Goal: Task Accomplishment & Management: Manage account settings

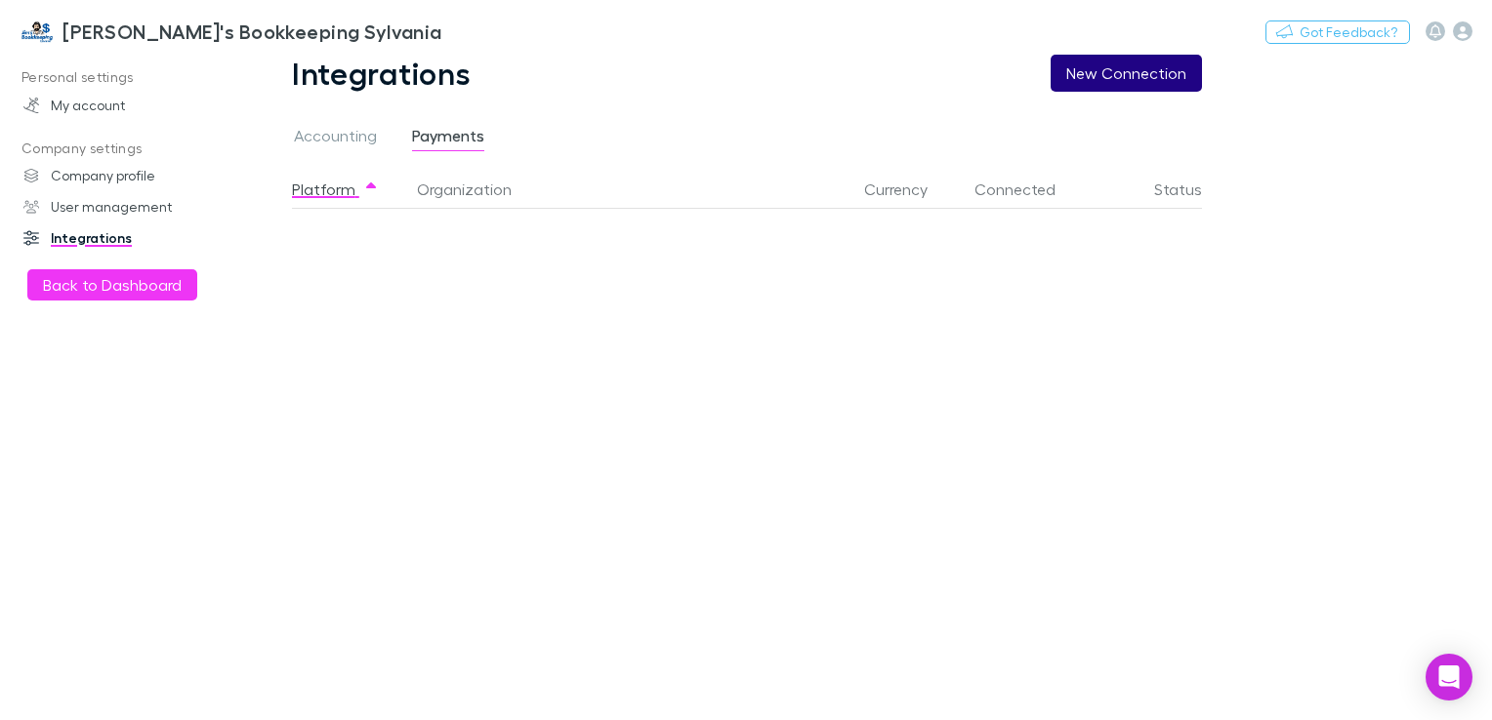
click at [1120, 79] on button "New Connection" at bounding box center [1125, 73] width 151 height 37
click at [592, 287] on div "Platform Organization Currency Connected Status Stripe Pending" at bounding box center [762, 445] width 941 height 551
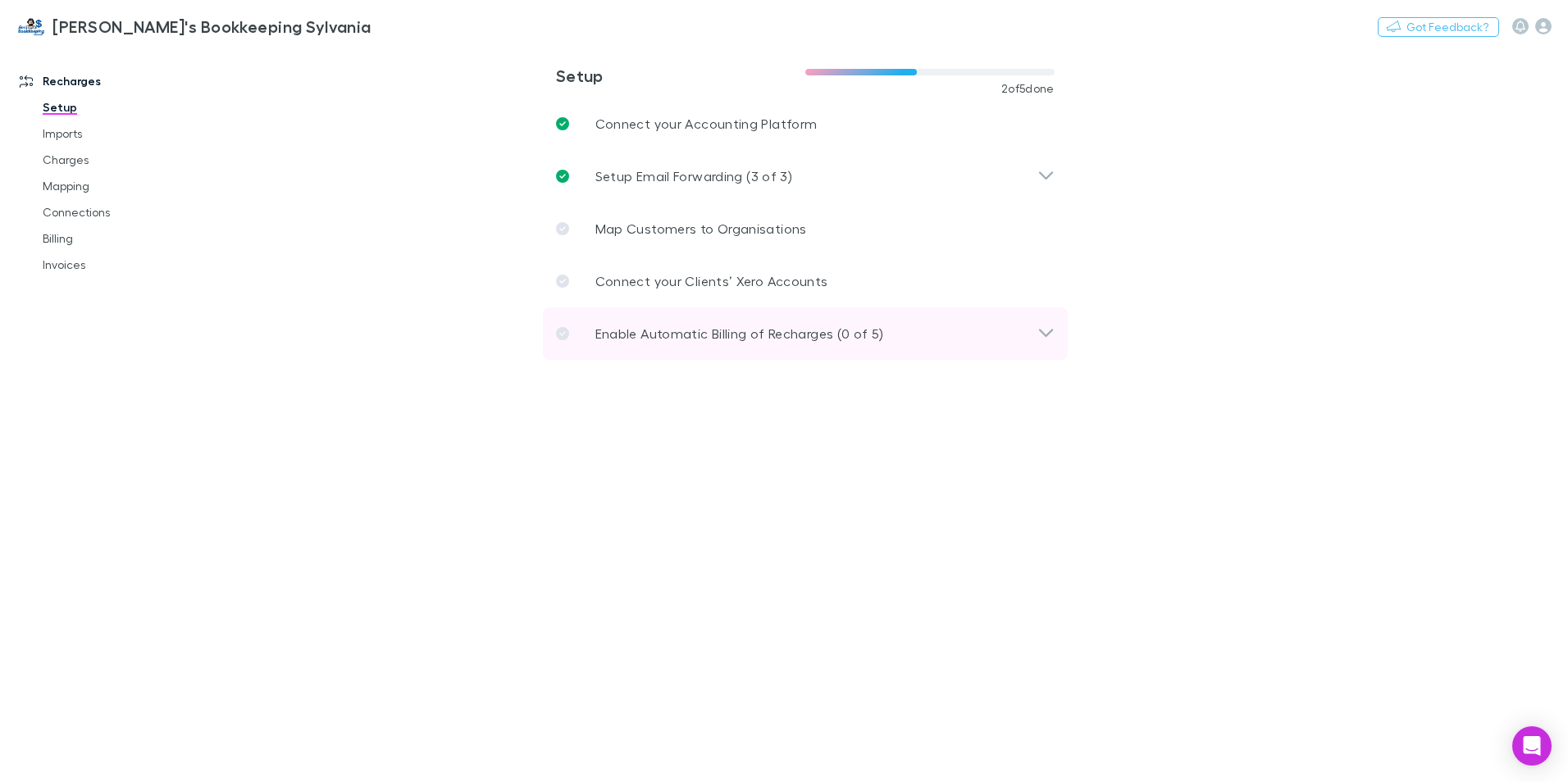
click at [705, 321] on div "Enable Automatic Billing of Recharges (0 of 5)" at bounding box center [805, 333] width 525 height 52
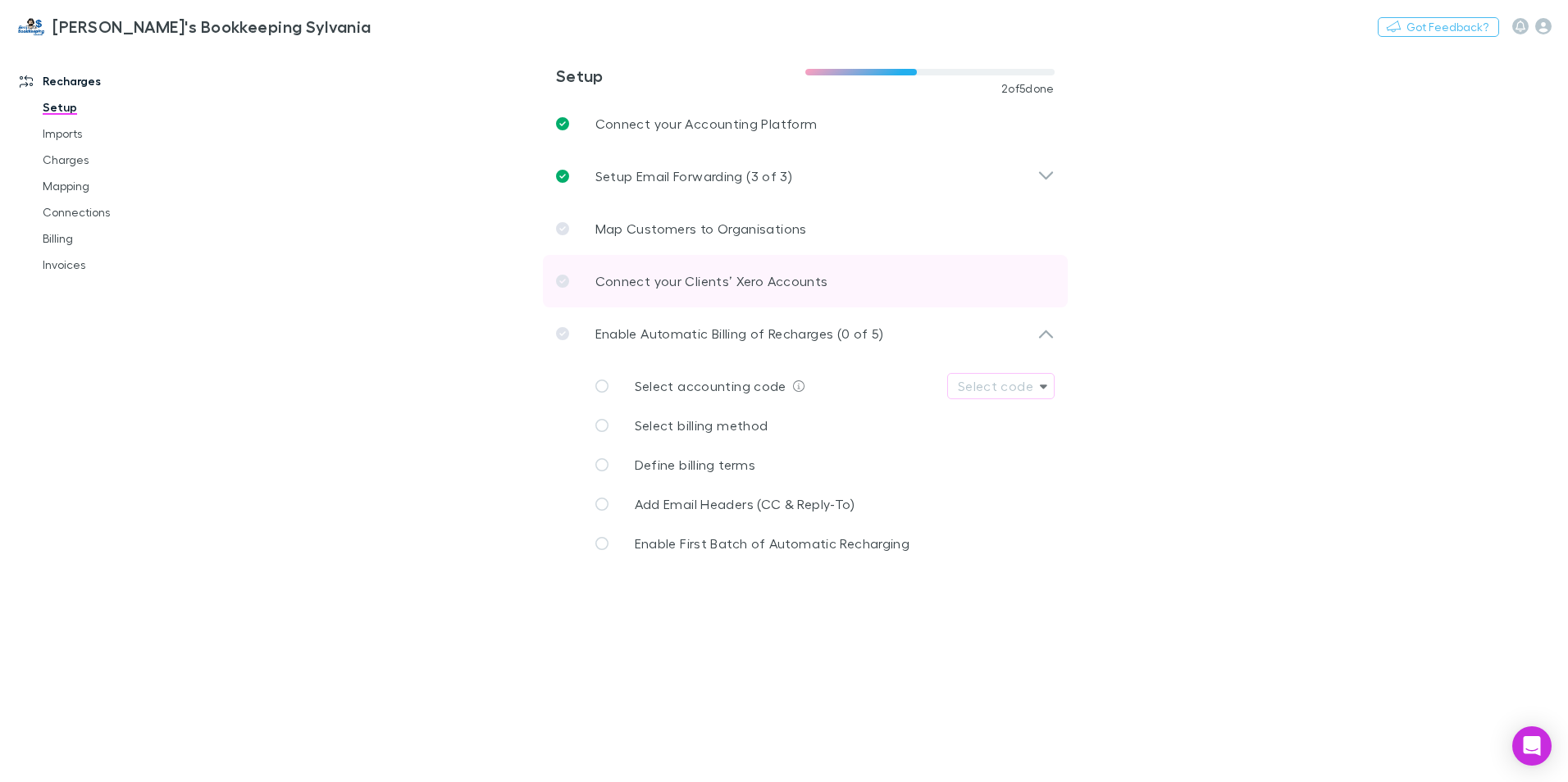
click at [695, 279] on p "Connect your Clients’ Xero Accounts" at bounding box center [711, 281] width 233 height 19
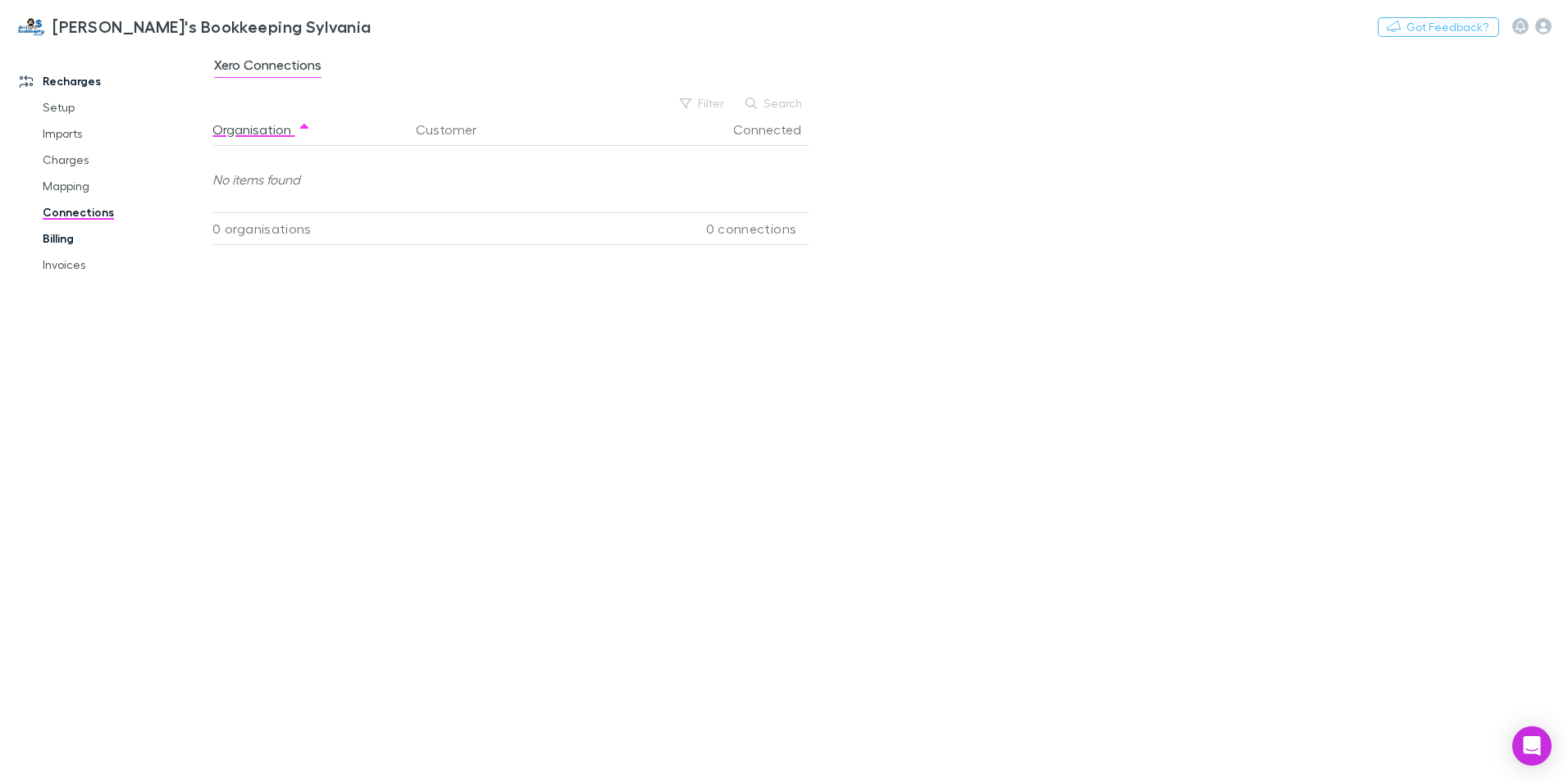
click at [71, 243] on link "Billing" at bounding box center [123, 238] width 195 height 26
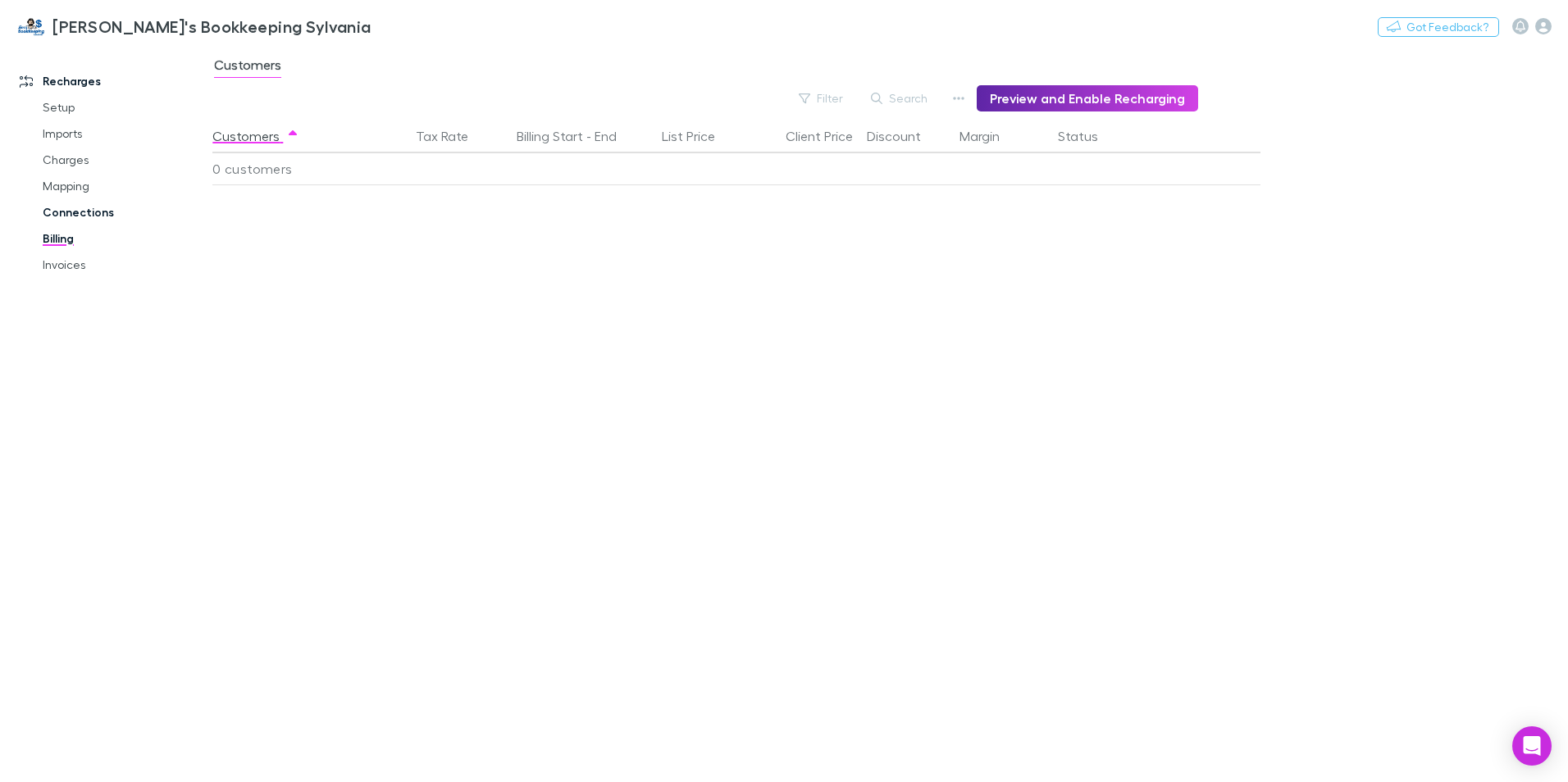
click at [71, 207] on link "Connections" at bounding box center [123, 212] width 195 height 26
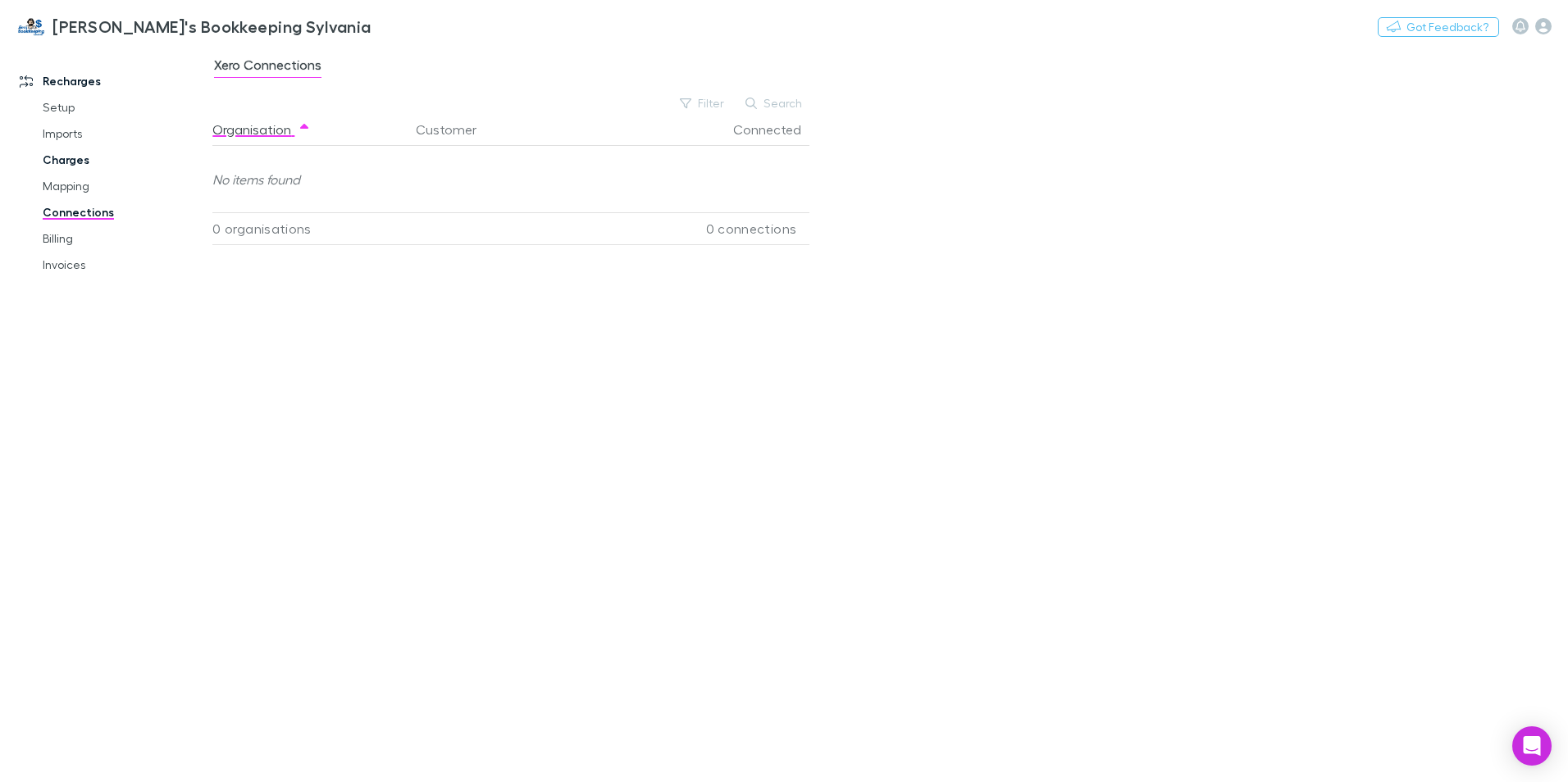
click at [75, 160] on link "Charges" at bounding box center [123, 160] width 195 height 26
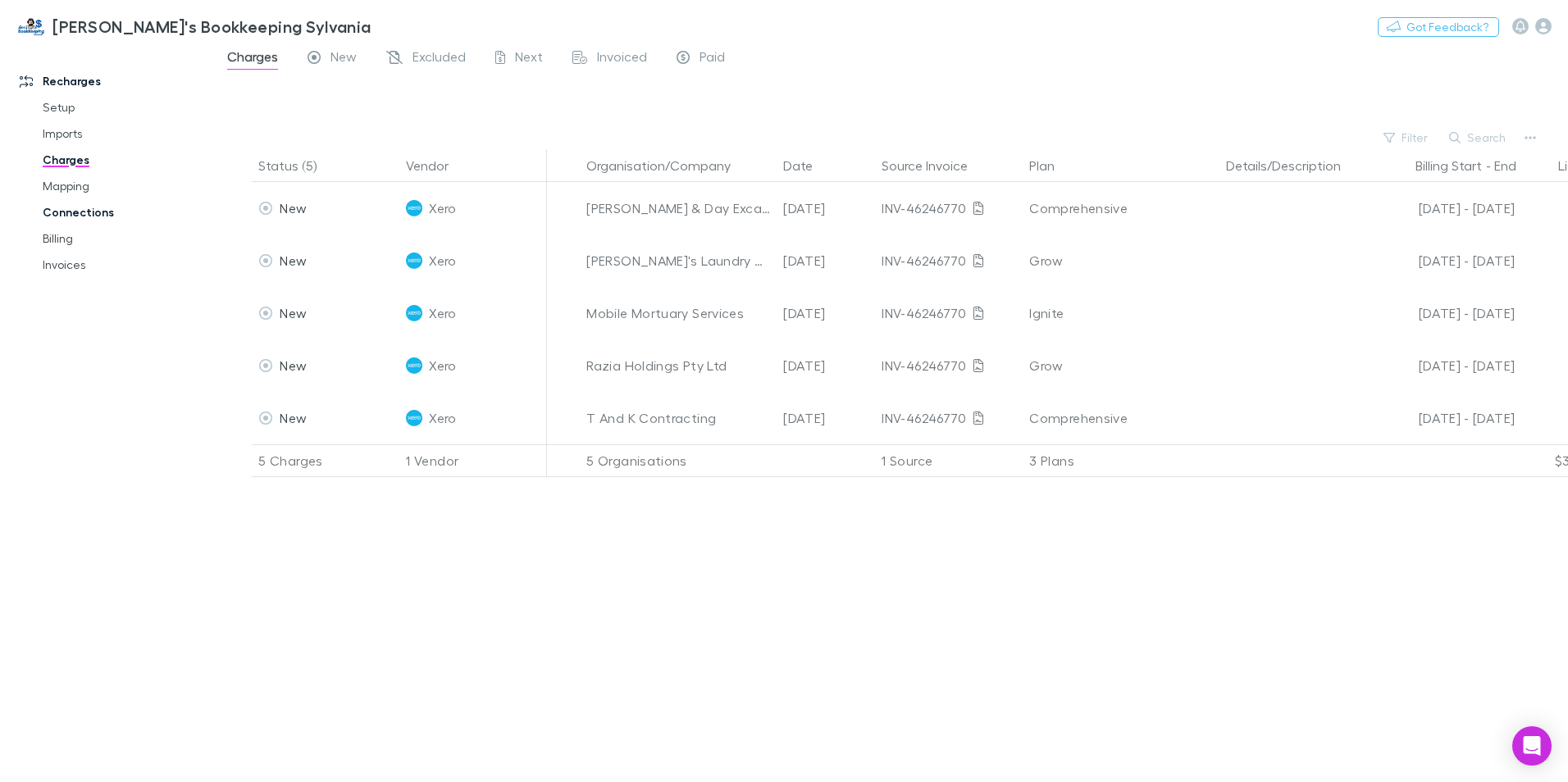
click at [75, 216] on link "Connections" at bounding box center [123, 212] width 195 height 26
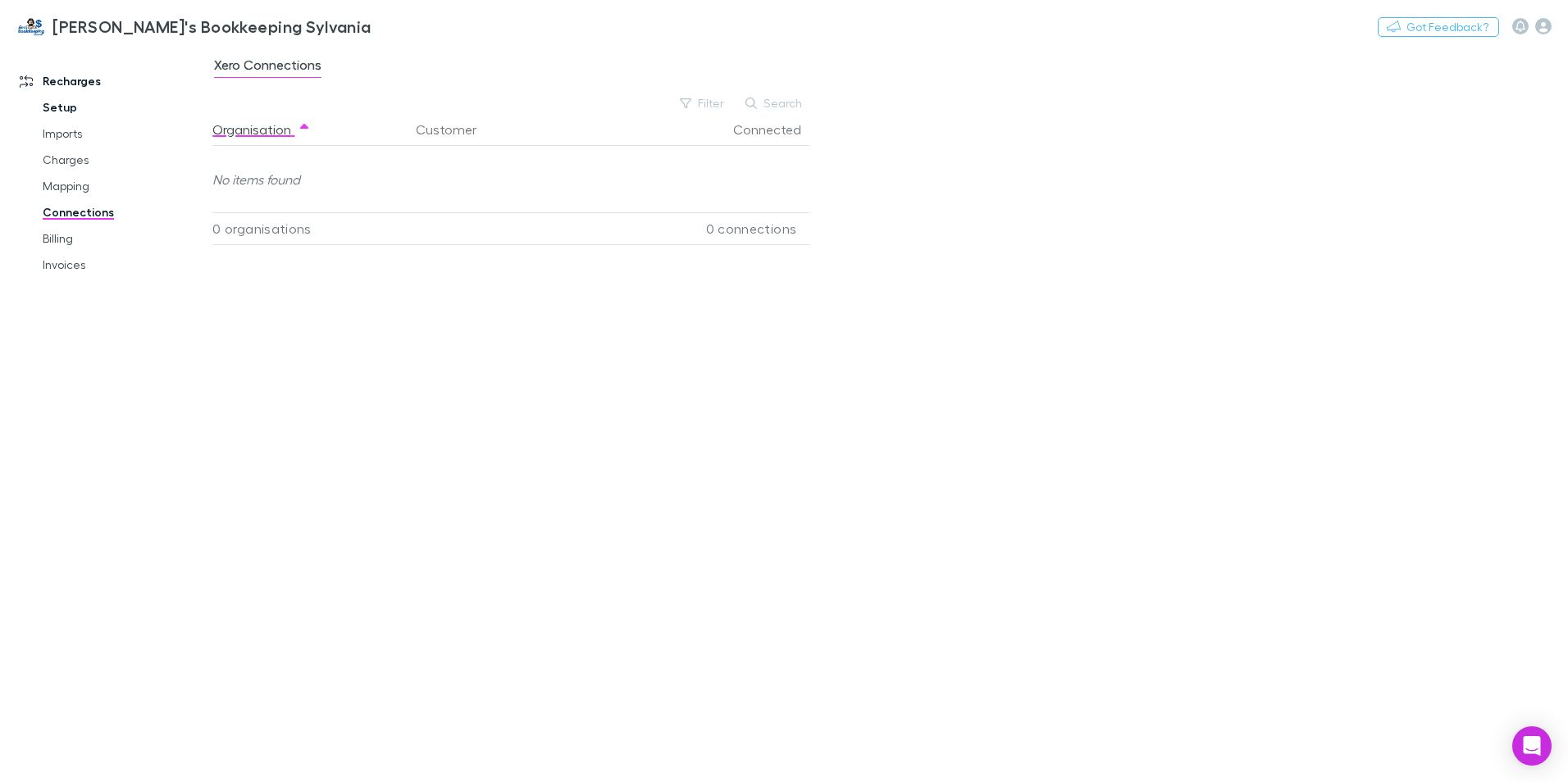
click at [66, 116] on link "Setup" at bounding box center [123, 107] width 195 height 26
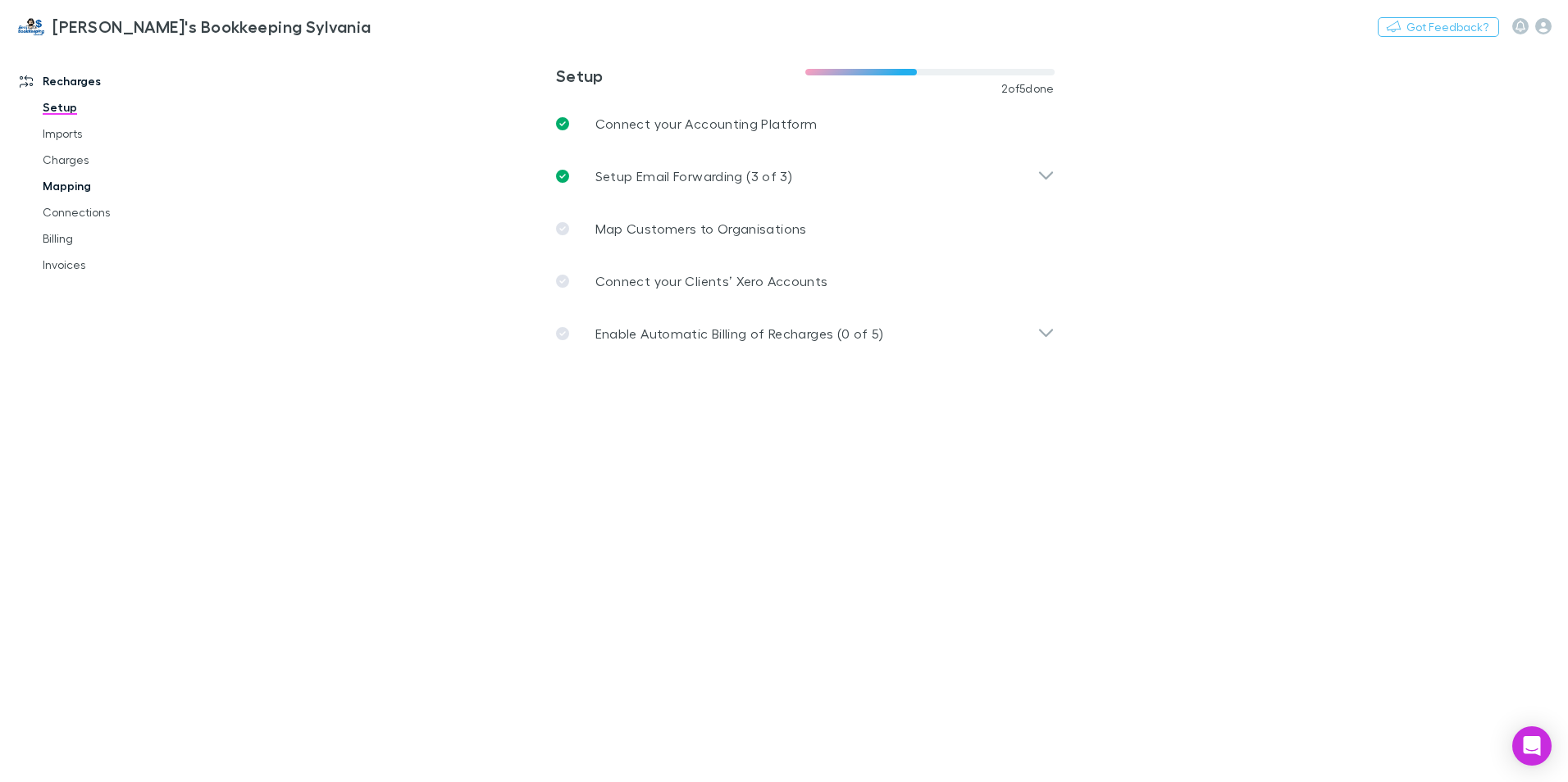
click at [57, 184] on link "Mapping" at bounding box center [123, 186] width 195 height 26
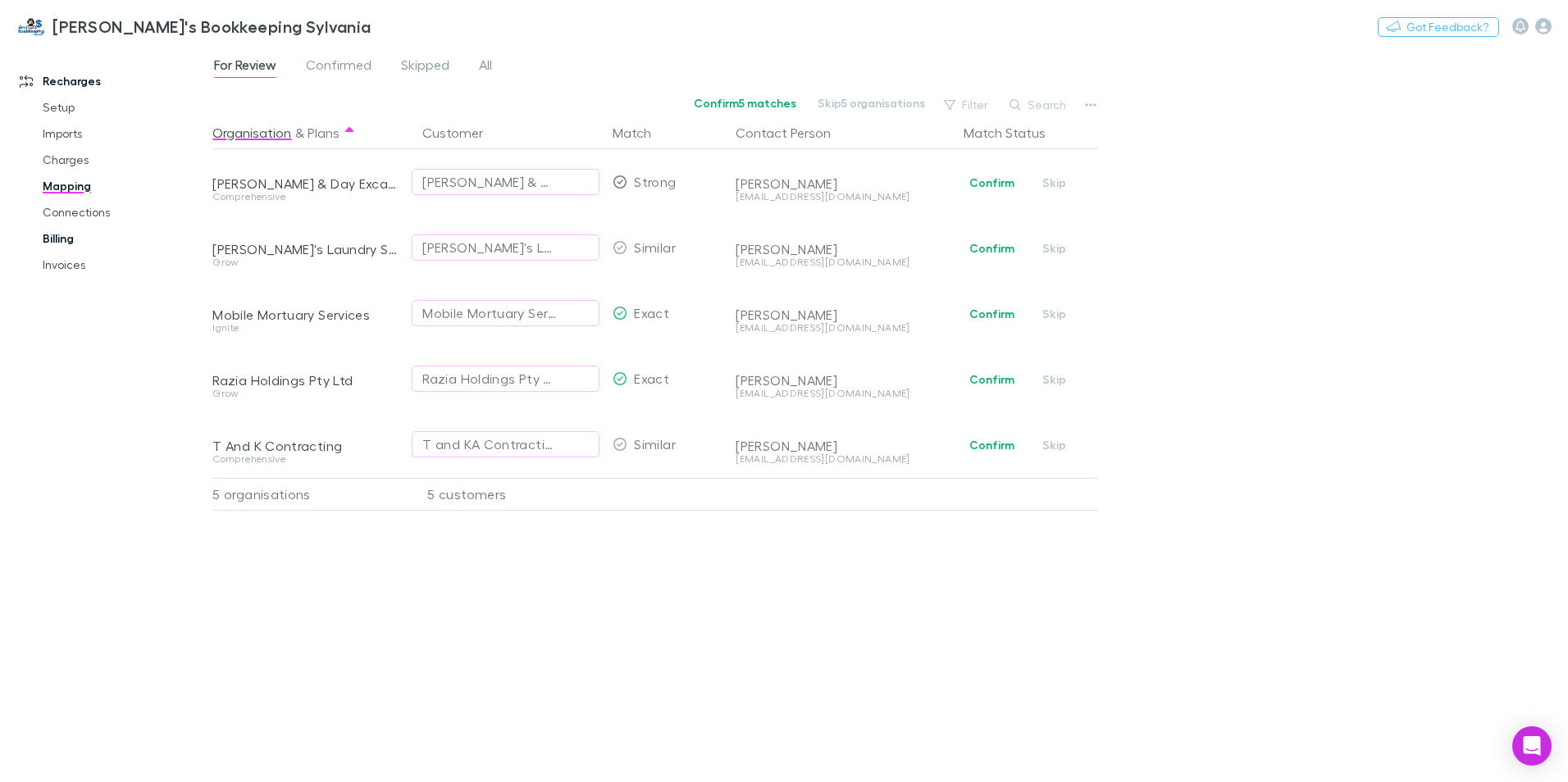
click at [66, 238] on link "Billing" at bounding box center [123, 238] width 195 height 26
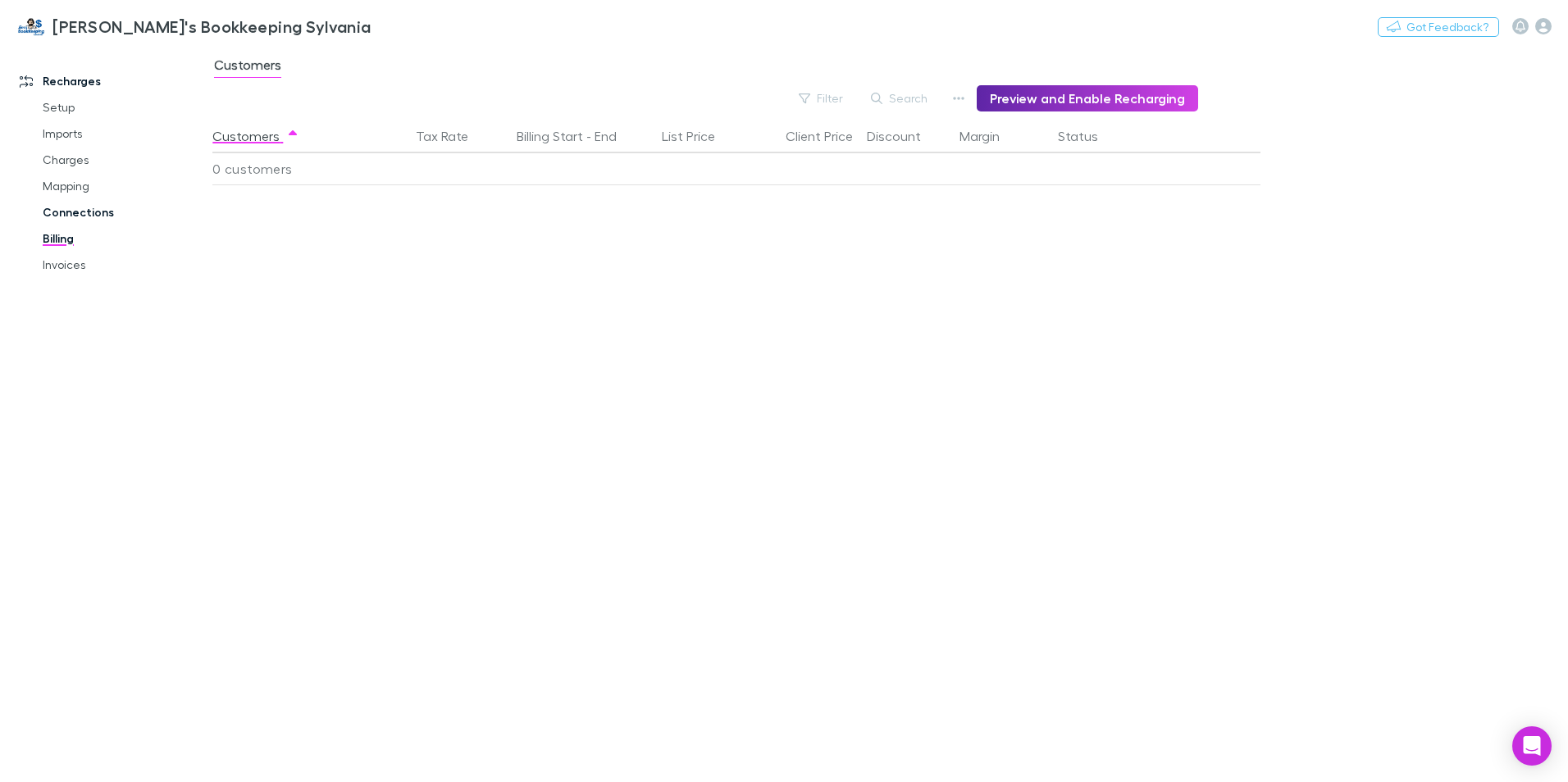
click at [81, 213] on link "Connections" at bounding box center [123, 212] width 195 height 26
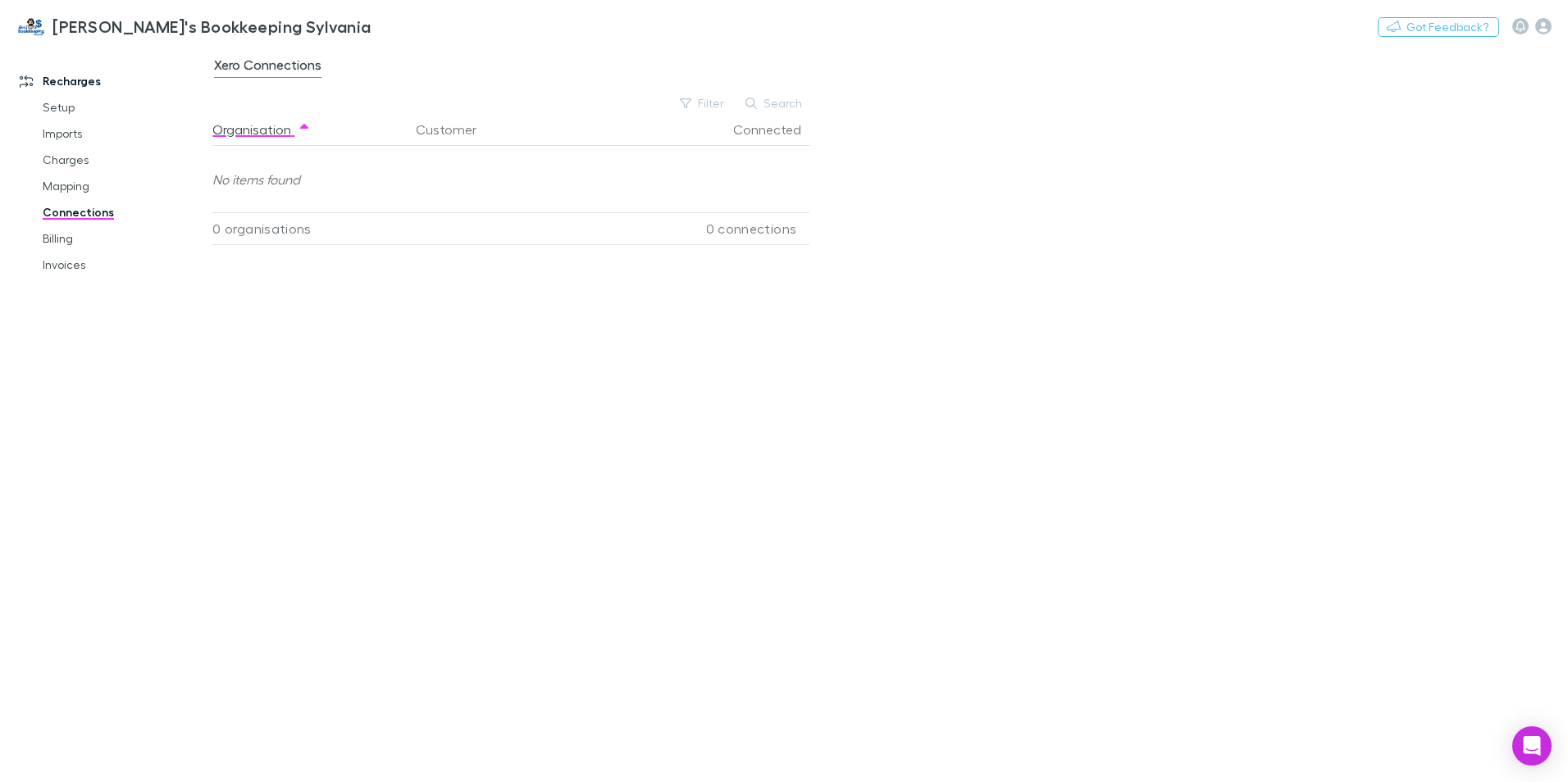
click at [311, 180] on div "No items found" at bounding box center [511, 180] width 598 height 66
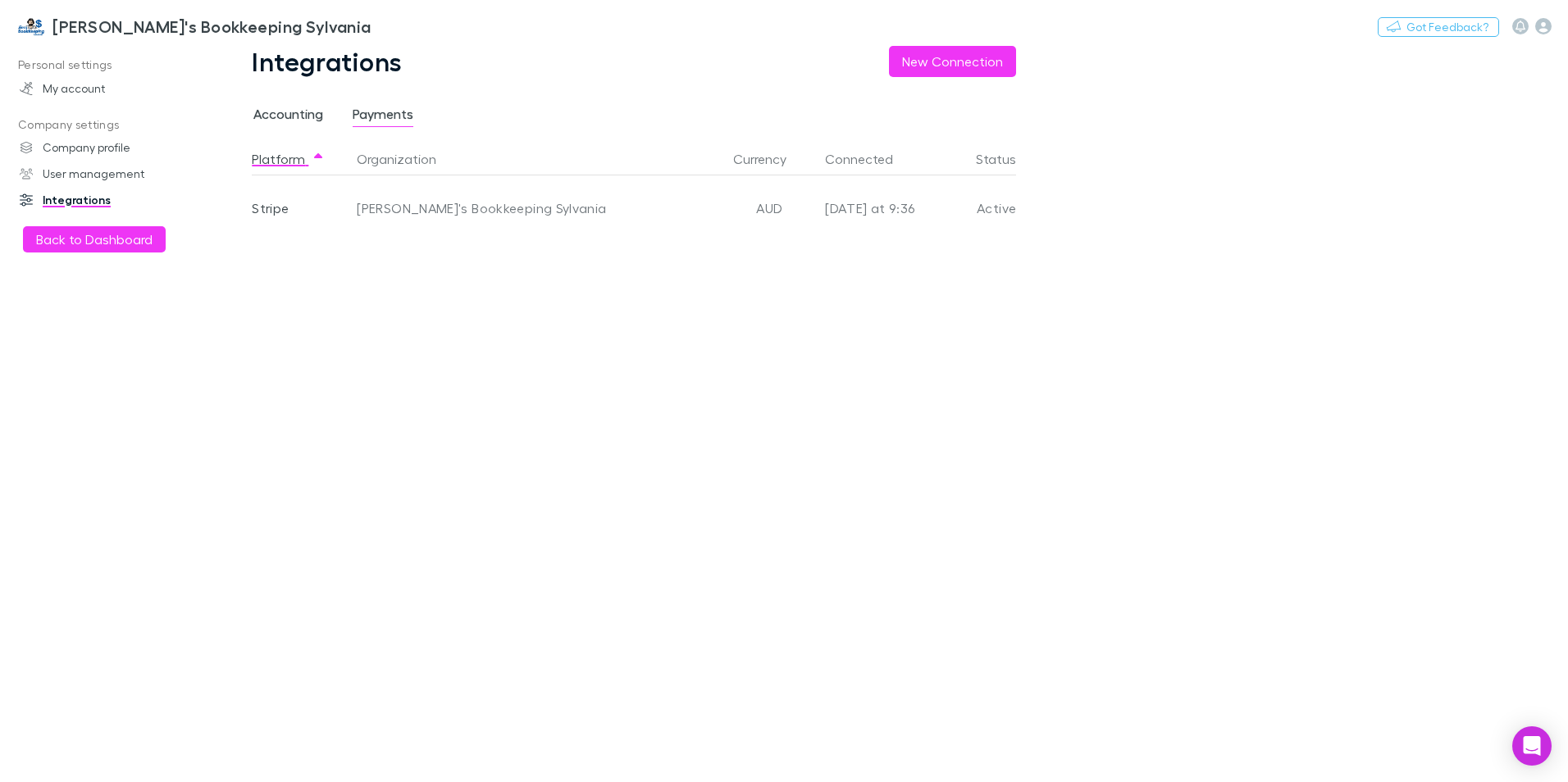
click at [286, 115] on span "Accounting" at bounding box center [288, 116] width 70 height 21
click at [376, 117] on span "Payments" at bounding box center [383, 116] width 60 height 21
click at [66, 163] on link "User management" at bounding box center [113, 173] width 218 height 26
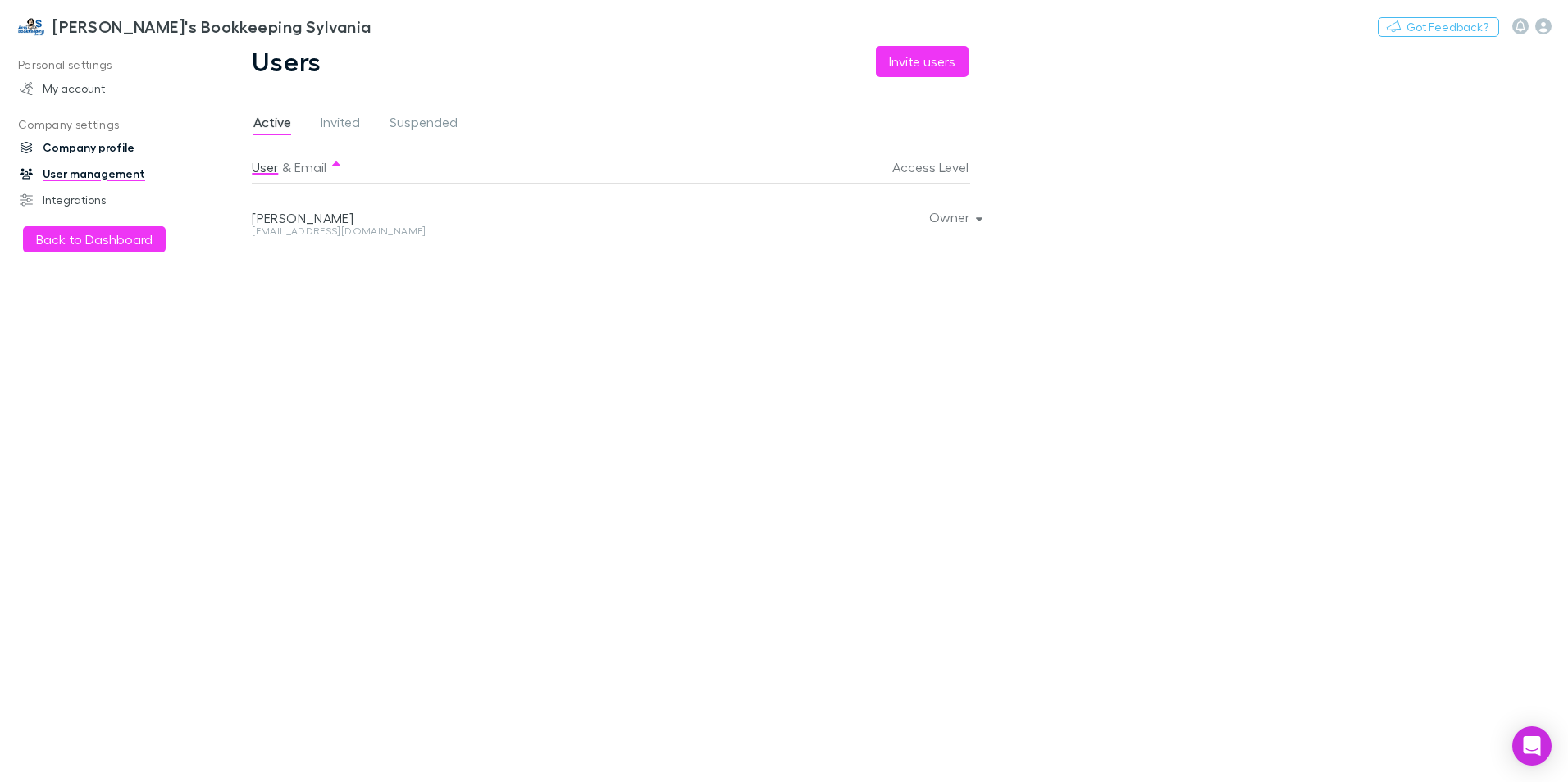
click at [68, 149] on link "Company profile" at bounding box center [113, 147] width 218 height 26
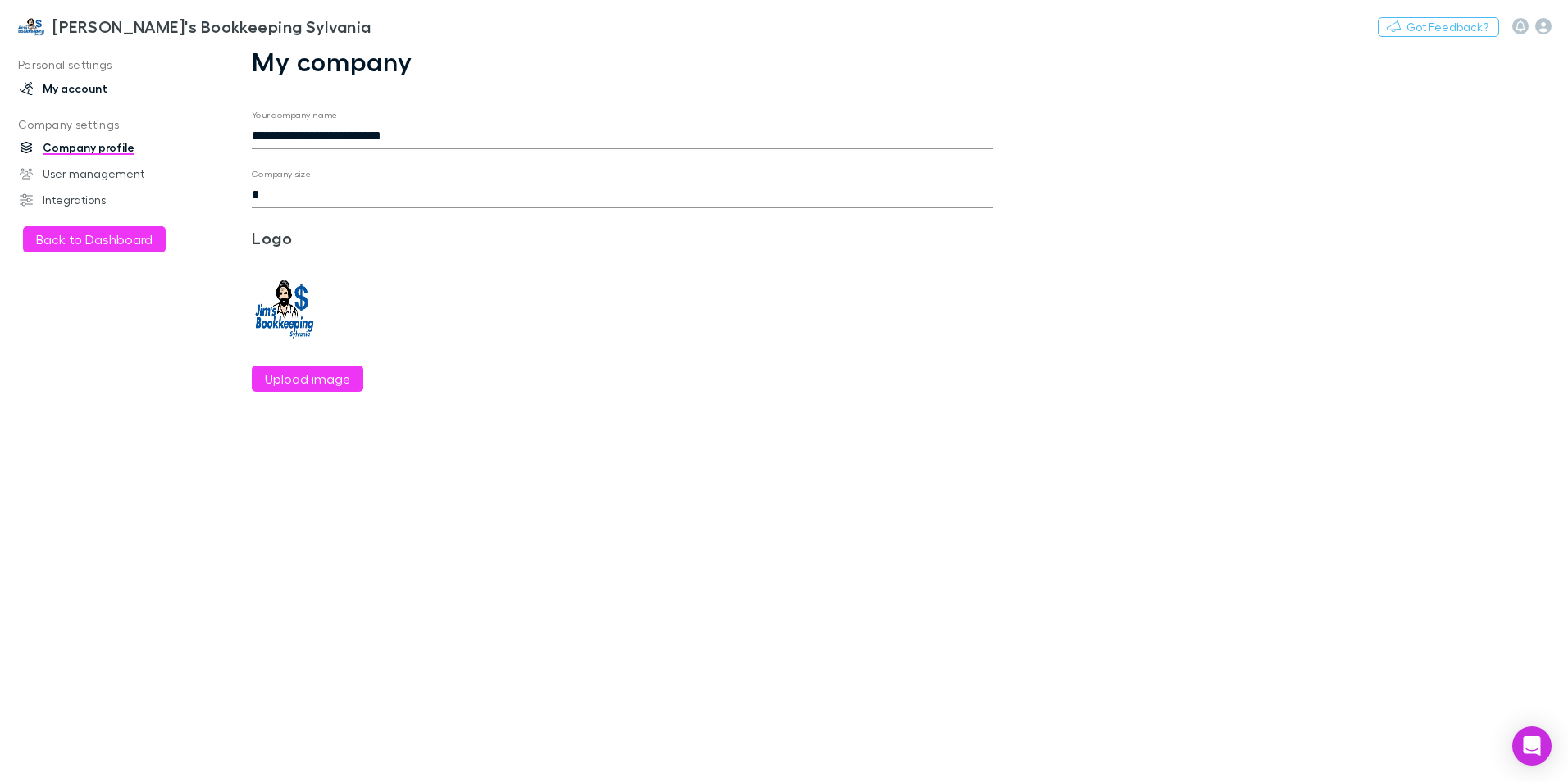
click at [71, 88] on link "My account" at bounding box center [113, 88] width 218 height 26
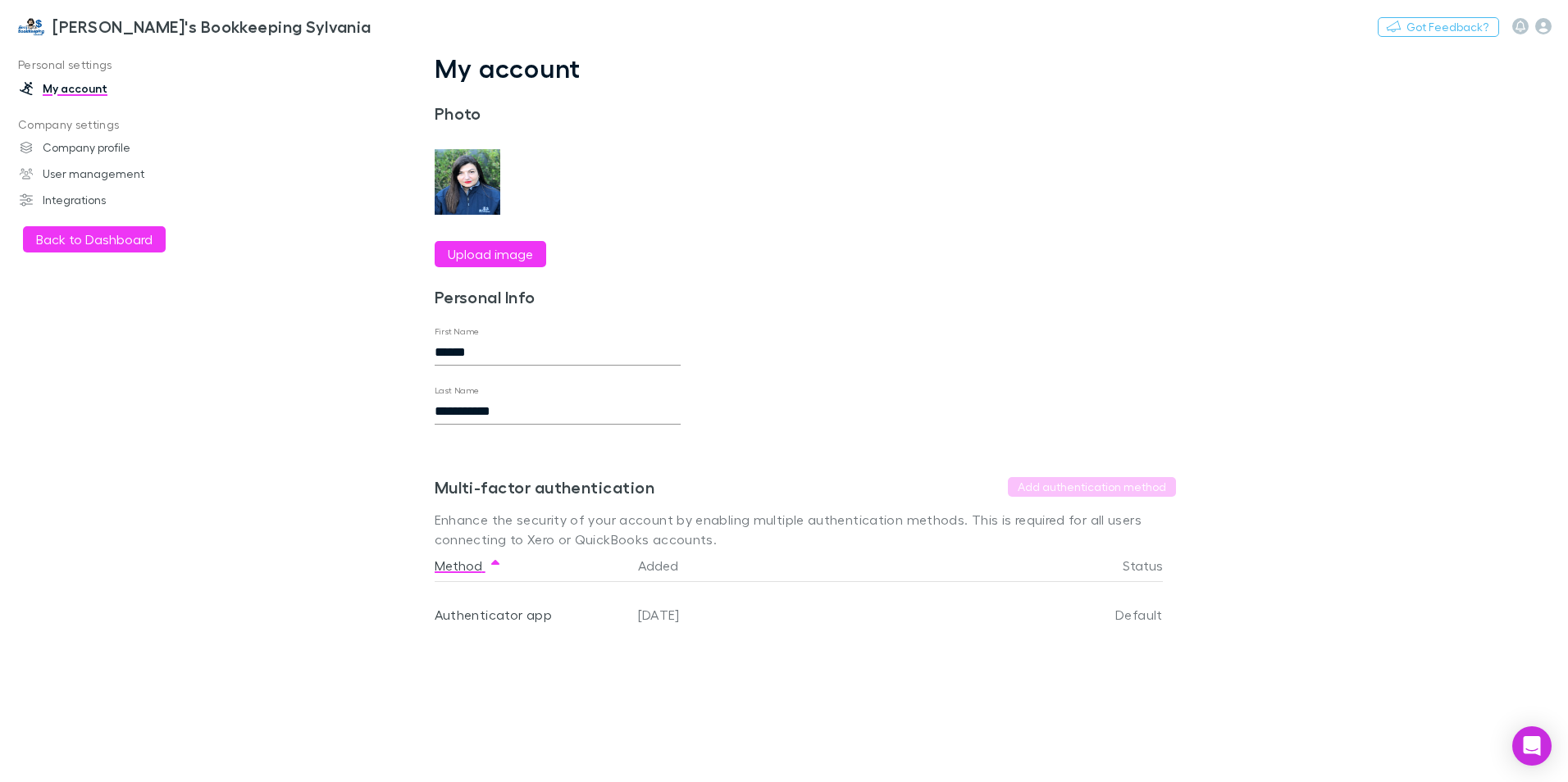
click at [30, 26] on img at bounding box center [31, 26] width 29 height 19
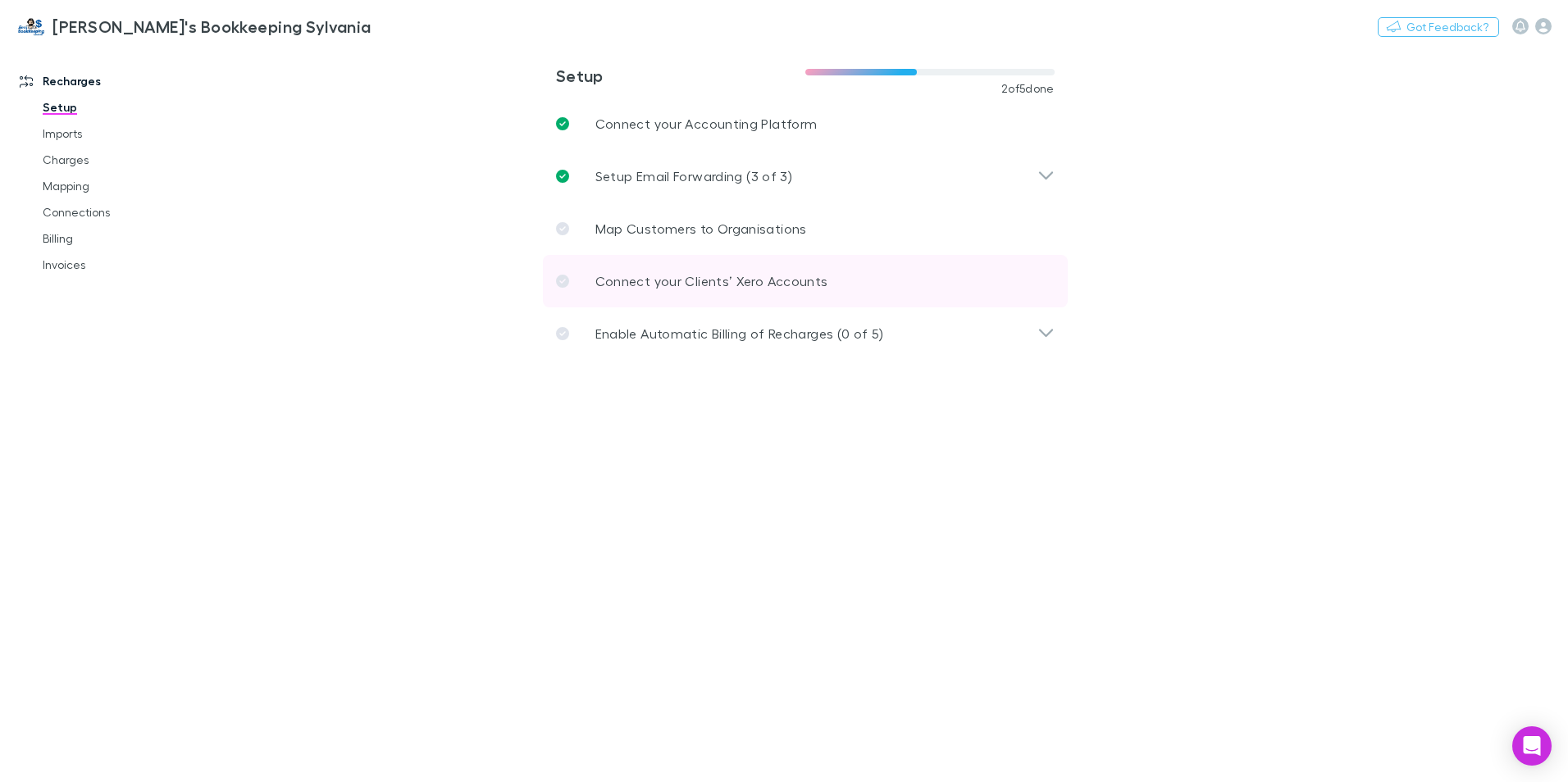
click at [801, 276] on p "Connect your Clients’ Xero Accounts" at bounding box center [711, 281] width 233 height 19
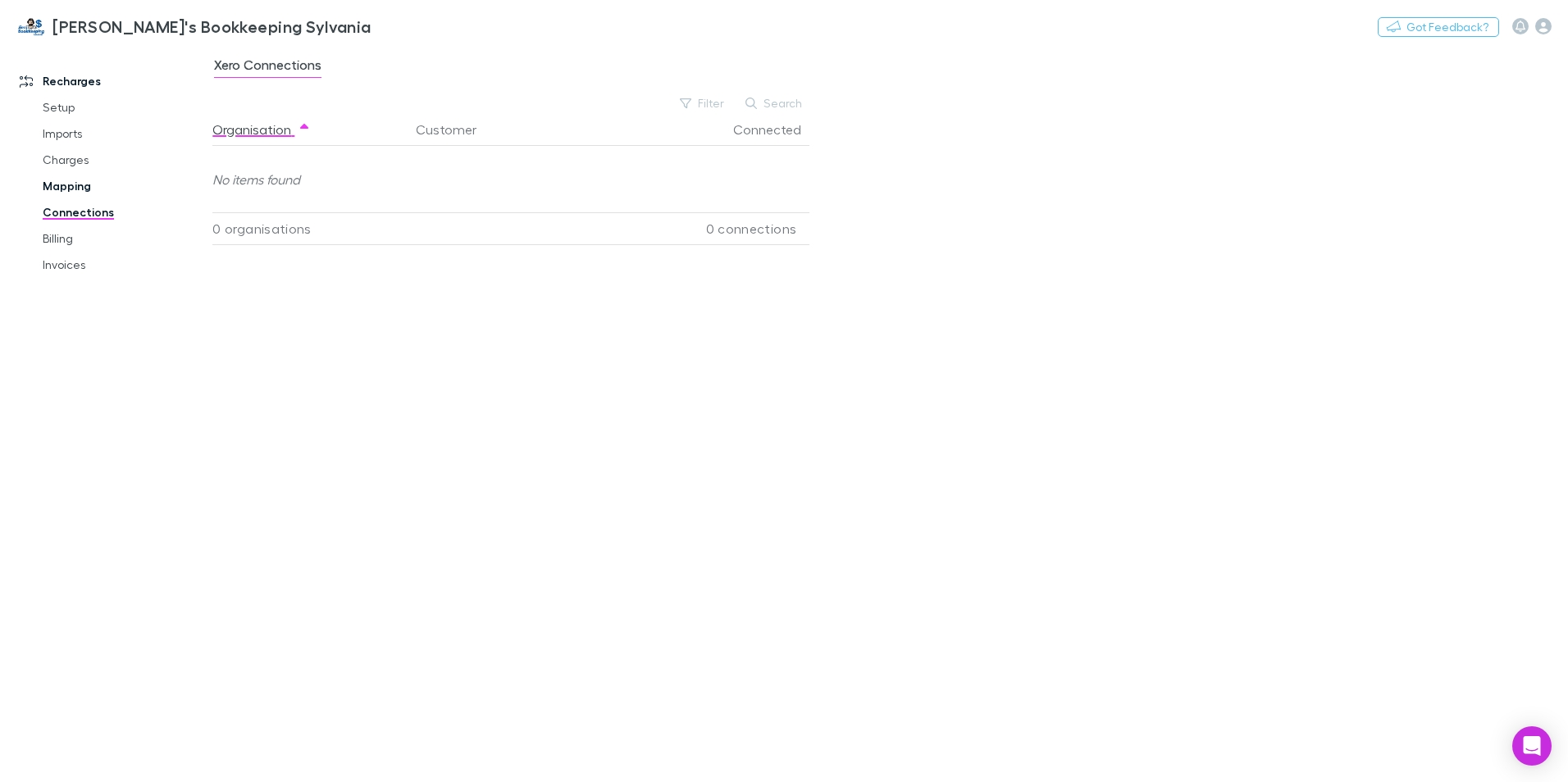
click at [58, 179] on link "Mapping" at bounding box center [123, 186] width 195 height 26
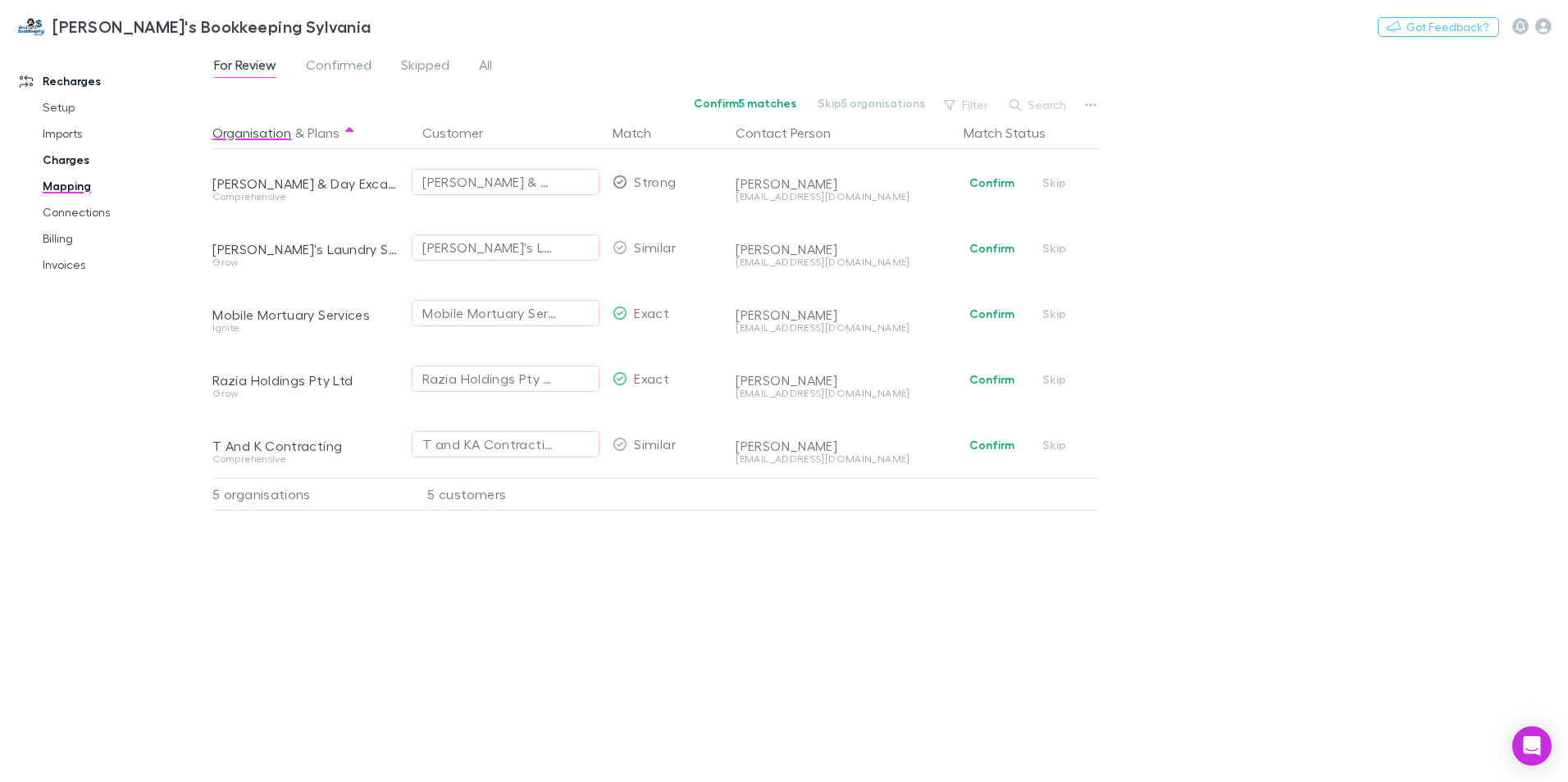
click at [62, 160] on link "Charges" at bounding box center [123, 160] width 195 height 26
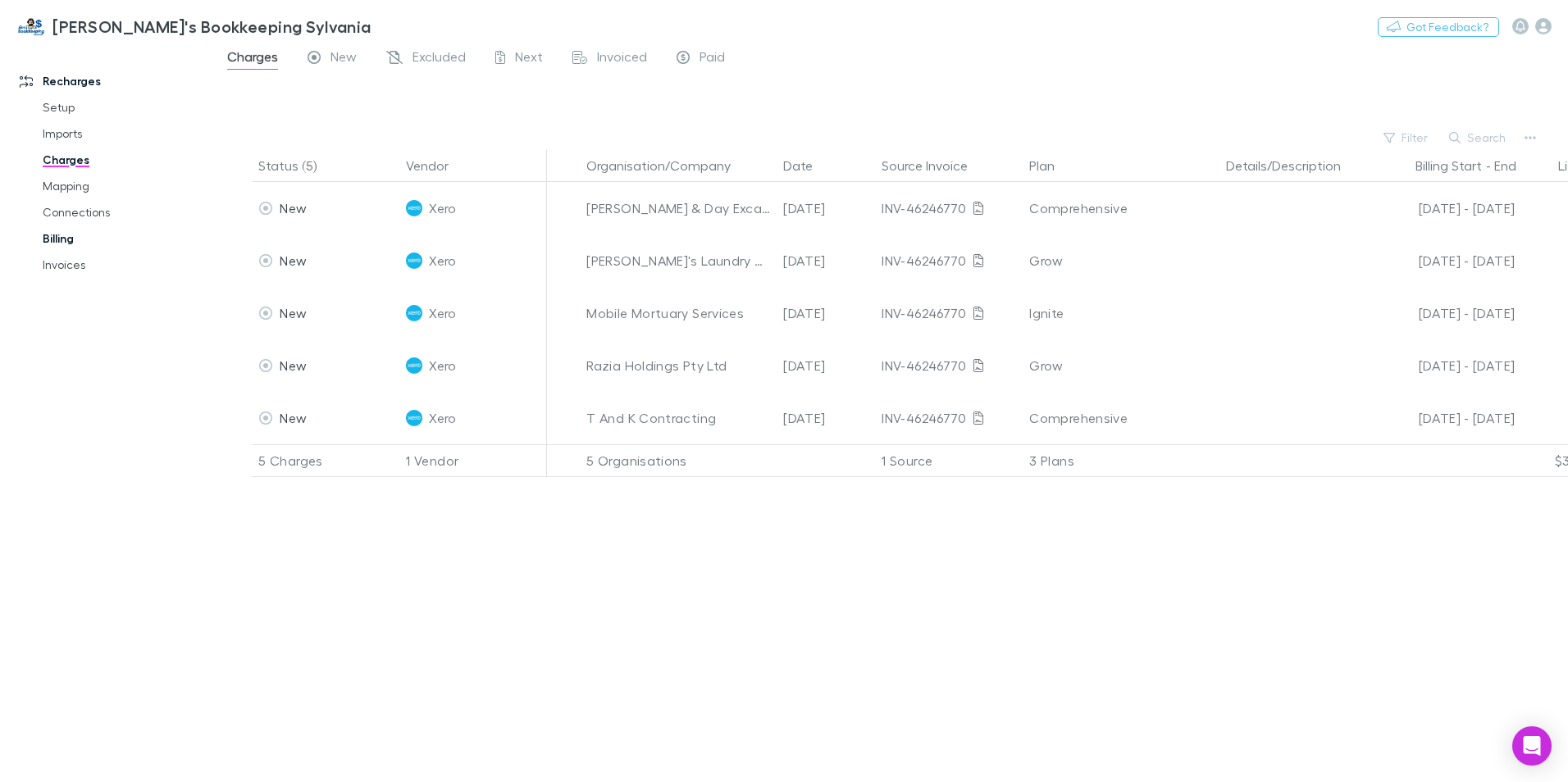
click at [70, 238] on link "Billing" at bounding box center [123, 238] width 195 height 26
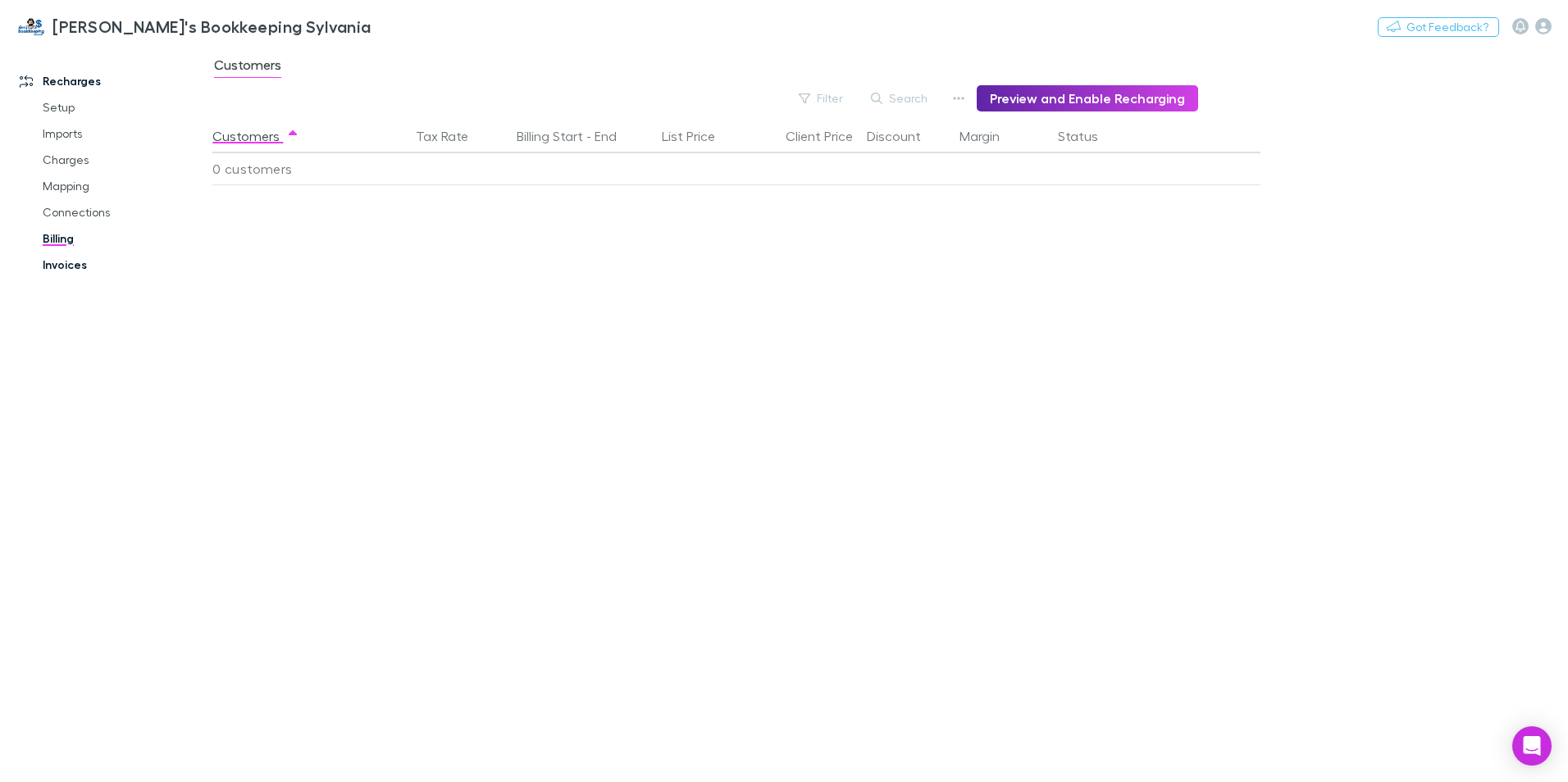
click at [70, 256] on link "Invoices" at bounding box center [123, 265] width 195 height 26
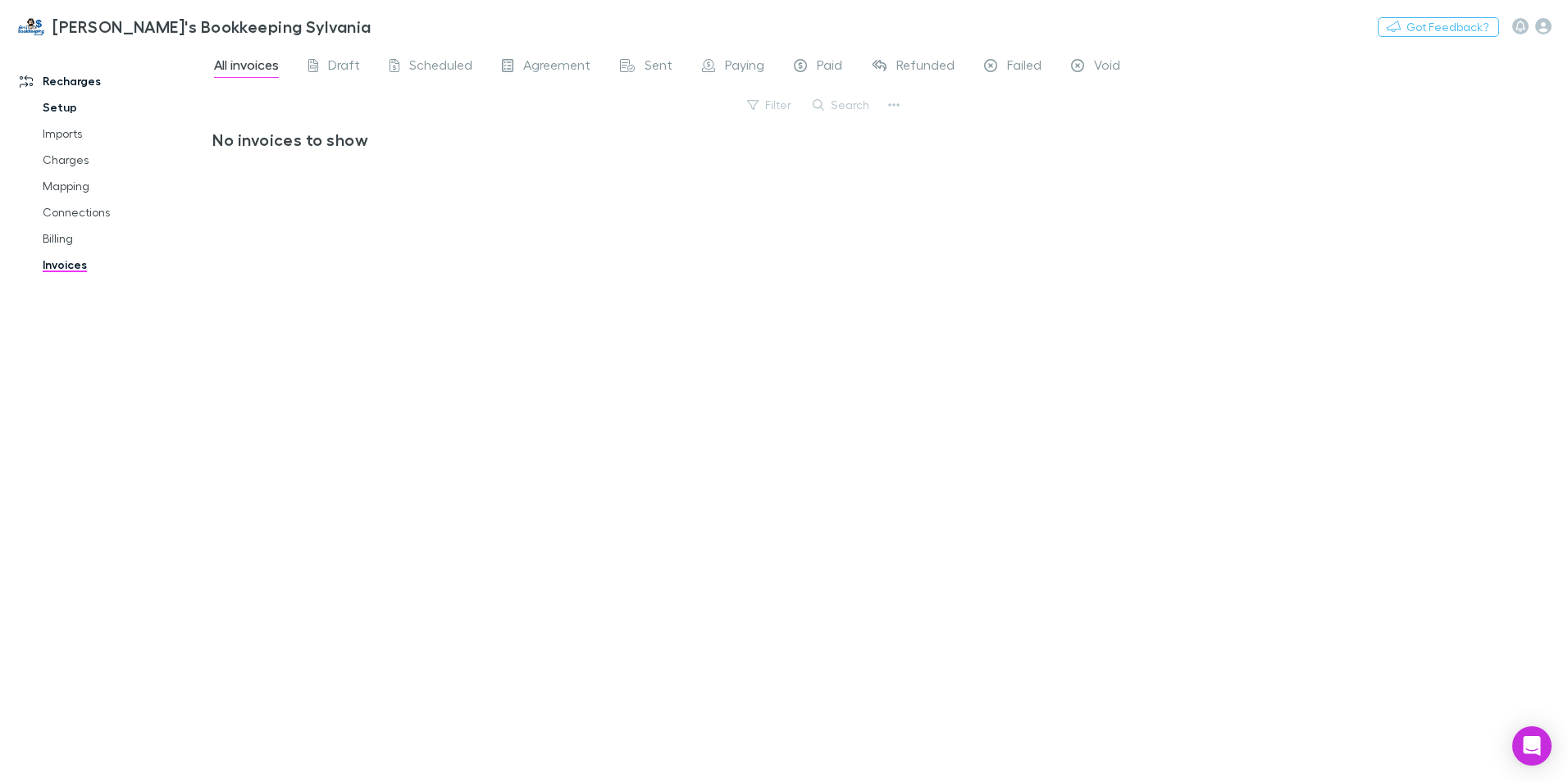
click at [47, 107] on link "Setup" at bounding box center [123, 107] width 195 height 26
